Goal: Task Accomplishment & Management: Manage account settings

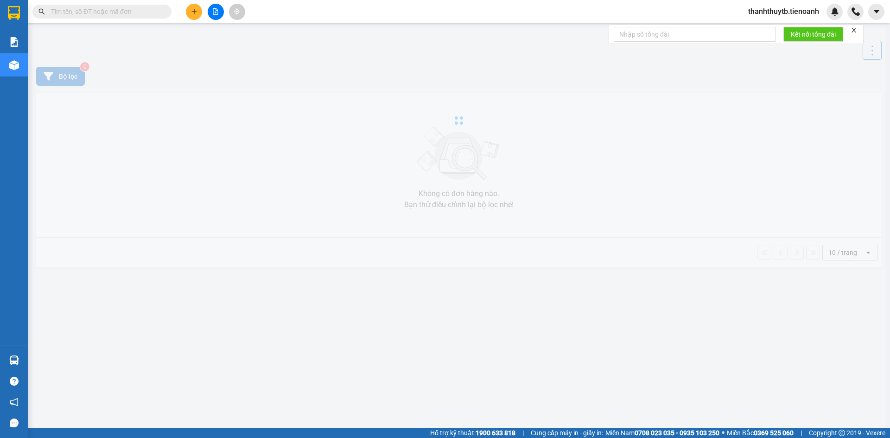
click at [153, 11] on input "text" at bounding box center [105, 11] width 109 height 10
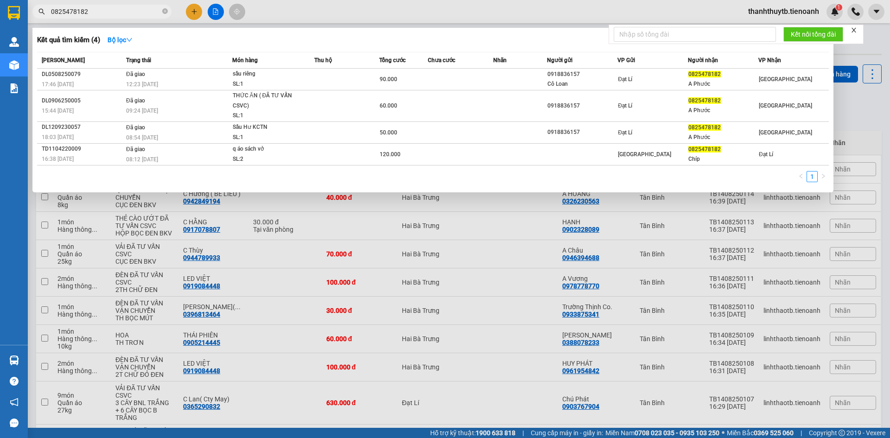
click at [153, 11] on input "0825478182" at bounding box center [105, 11] width 109 height 10
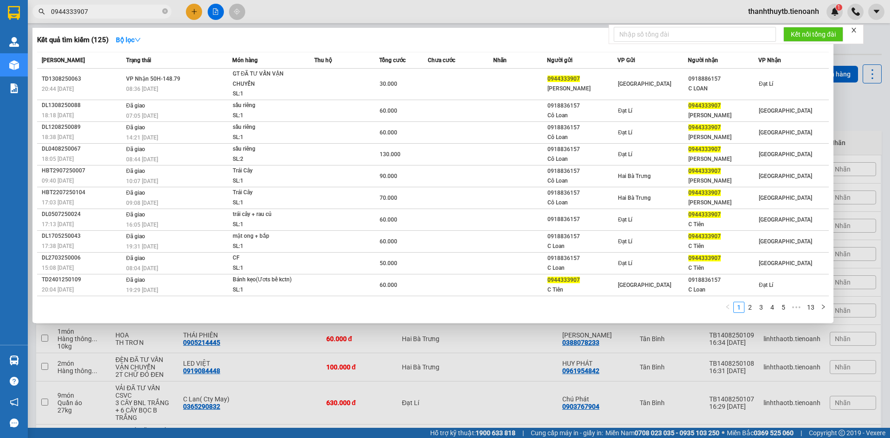
click at [151, 15] on input "0944333907" at bounding box center [105, 11] width 109 height 10
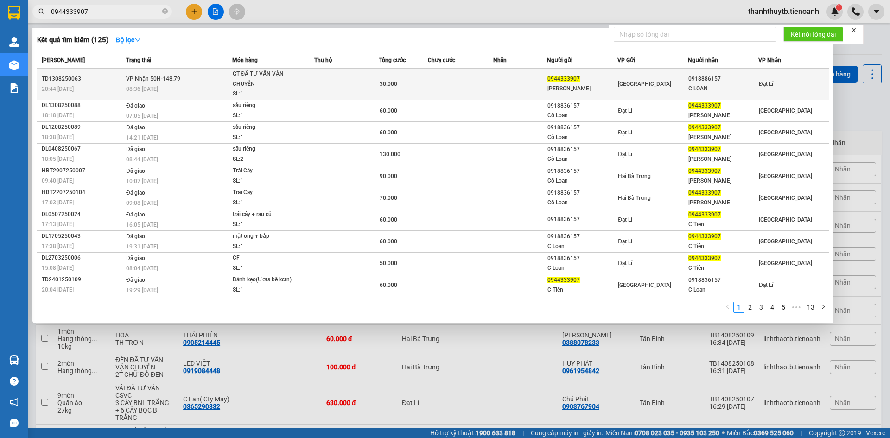
type input "0944333907"
click at [147, 80] on span "VP Nhận 50H-148.79" at bounding box center [153, 79] width 54 height 6
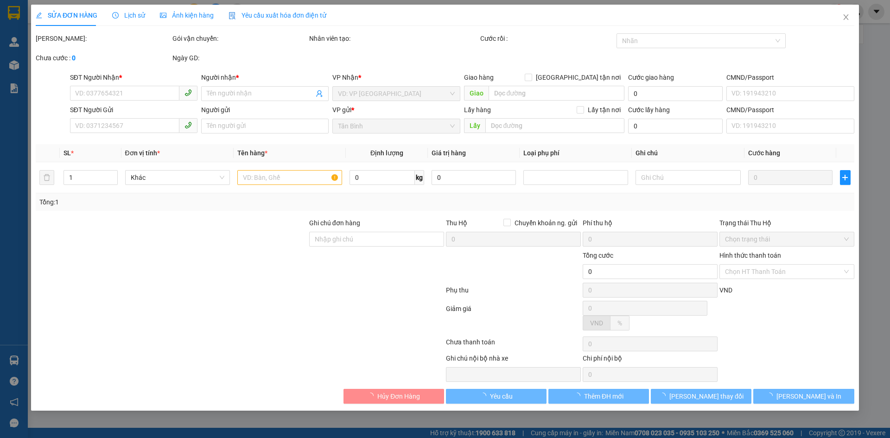
type input "0918886157"
type input "C LOAN"
type input "0944333907"
type input "[PERSON_NAME]"
type input "30.000"
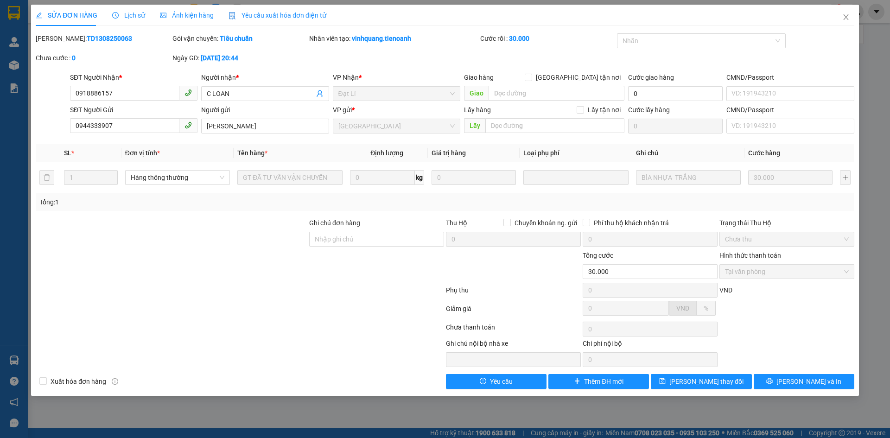
click at [134, 18] on span "Lịch sử" at bounding box center [128, 15] width 33 height 7
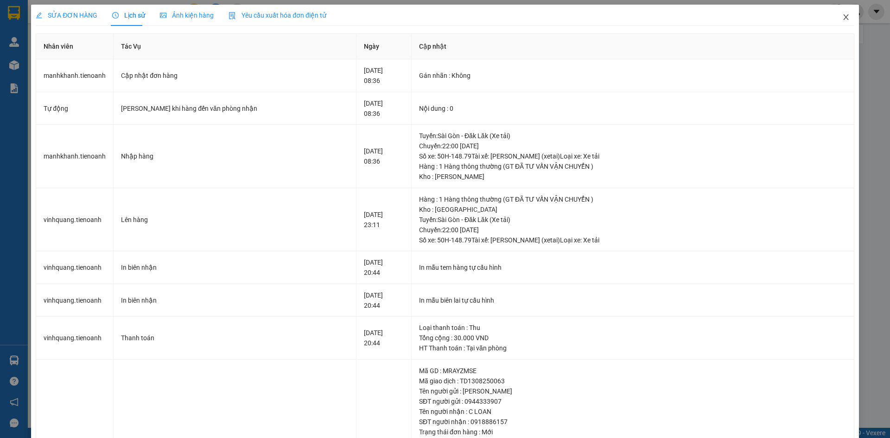
click at [843, 19] on icon "close" at bounding box center [845, 17] width 5 height 6
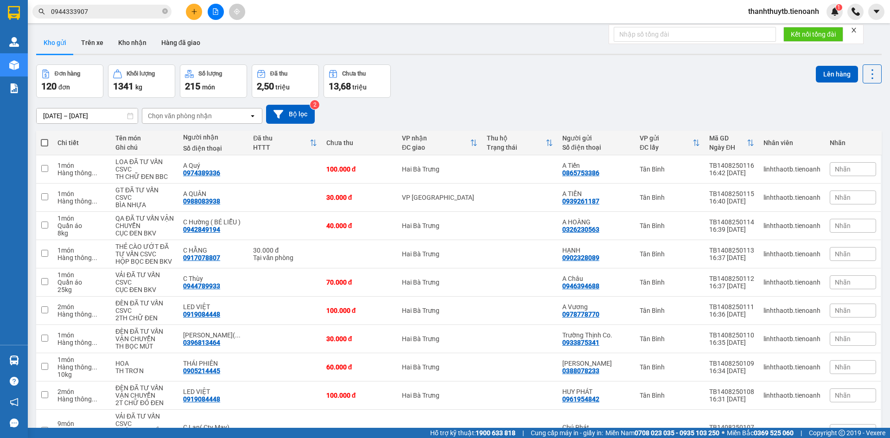
click at [103, 13] on input "0944333907" at bounding box center [105, 11] width 109 height 10
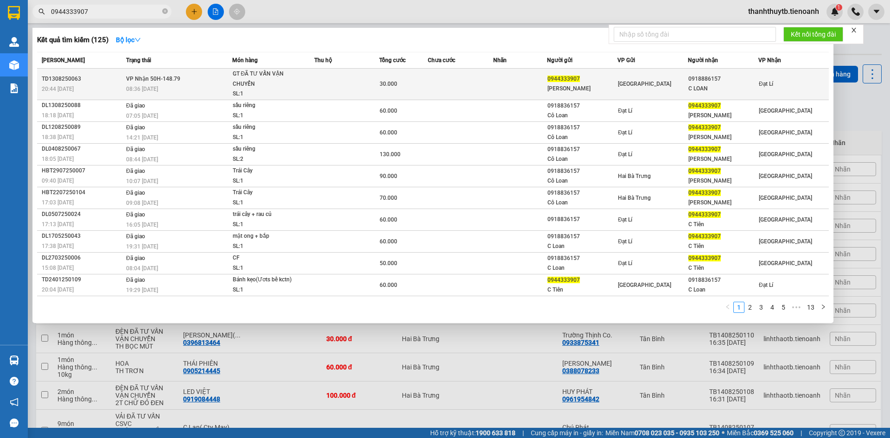
click at [731, 89] on div "C LOAN" at bounding box center [723, 89] width 70 height 10
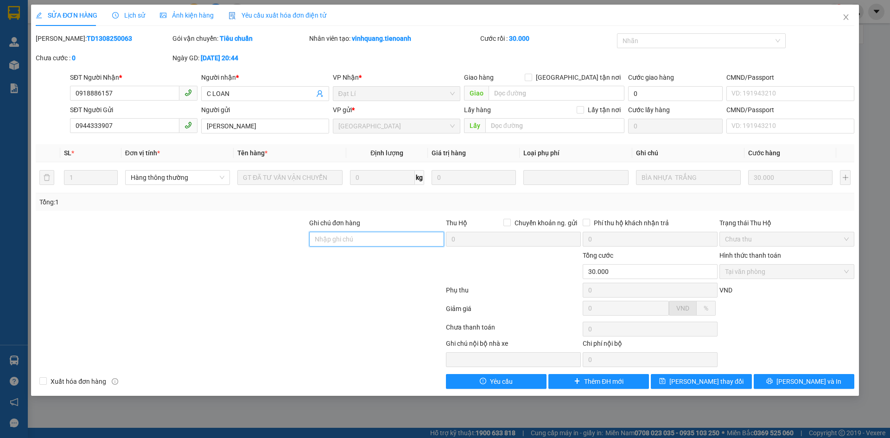
click at [325, 235] on input "Ghi chú đơn hàng" at bounding box center [376, 239] width 135 height 15
click at [313, 238] on input "0918836157" at bounding box center [376, 239] width 135 height 15
type input "sdt đúng 0918836157"
drag, startPoint x: 711, startPoint y: 378, endPoint x: 730, endPoint y: 330, distance: 51.5
click at [730, 330] on div "Total Paid Fee 30.000 Total UnPaid Fee 0 Cash Collection Total Fee Mã ĐH: TD130…" at bounding box center [445, 210] width 818 height 355
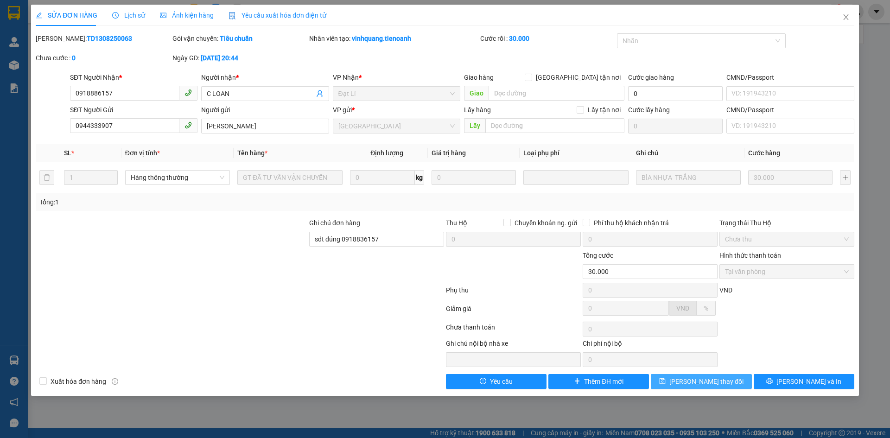
click at [715, 381] on span "[PERSON_NAME] thay đổi" at bounding box center [706, 381] width 74 height 10
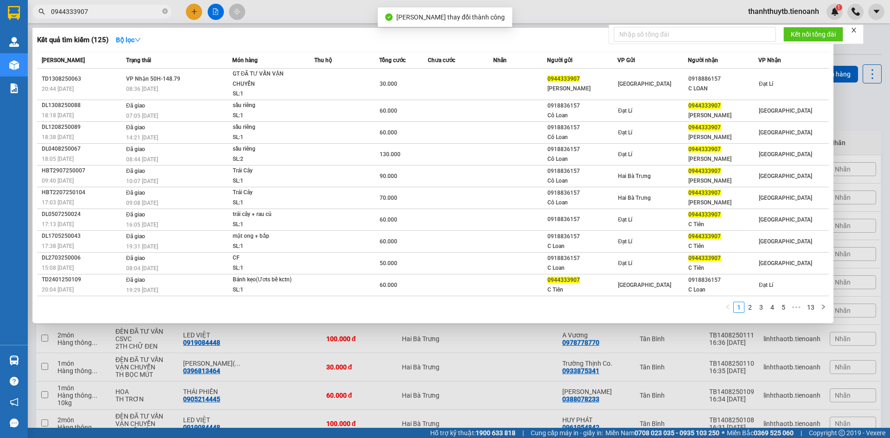
click at [137, 16] on input "0944333907" at bounding box center [105, 11] width 109 height 10
click at [301, 16] on div at bounding box center [445, 219] width 890 height 438
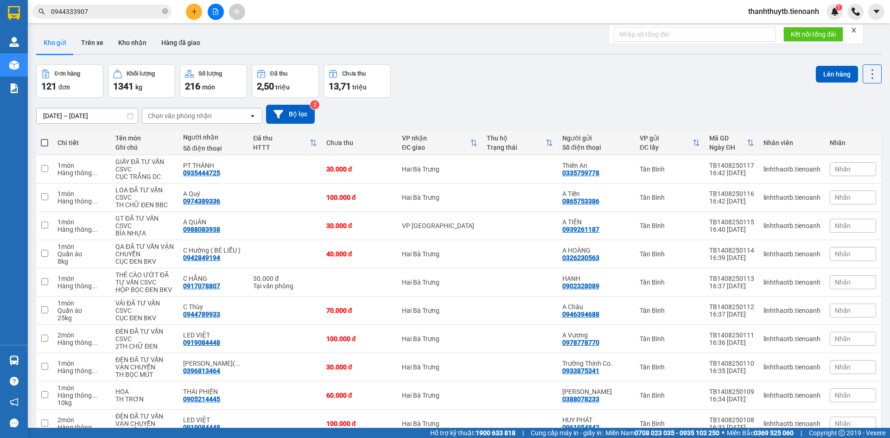
click at [137, 13] on input "0944333907" at bounding box center [105, 11] width 109 height 10
